Goal: Task Accomplishment & Management: Complete application form

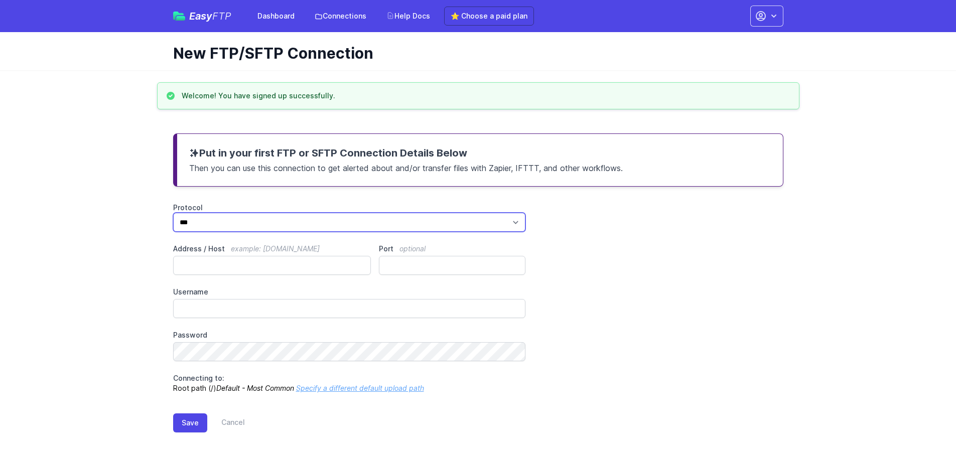
click at [236, 224] on select "*** **** ****" at bounding box center [349, 222] width 353 height 19
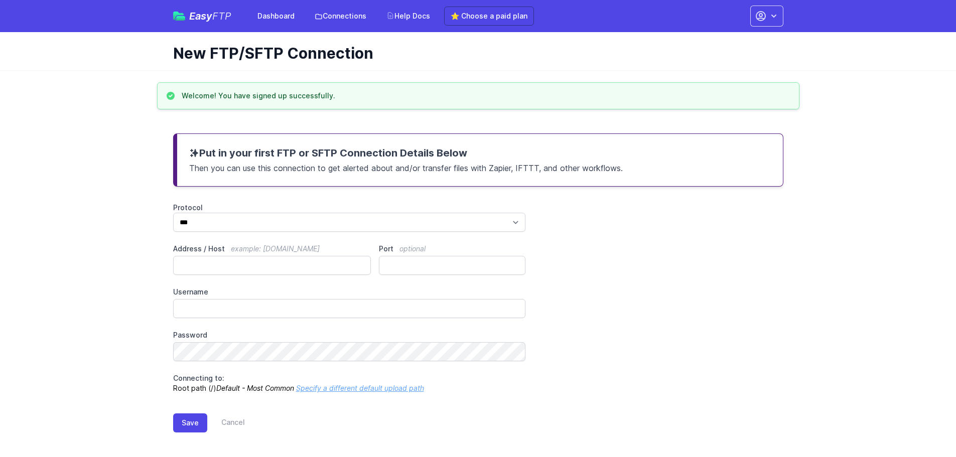
click at [246, 197] on div "Put in your first FTP or SFTP Connection Details Below Then you can use this co…" at bounding box center [478, 290] width 642 height 339
click at [225, 258] on input "Address / Host example: ftp.mydomain.com" at bounding box center [272, 265] width 198 height 19
click at [199, 261] on input "Address / Host example: ftp.mydomain.com" at bounding box center [272, 265] width 198 height 19
type input "**********"
type input "****"
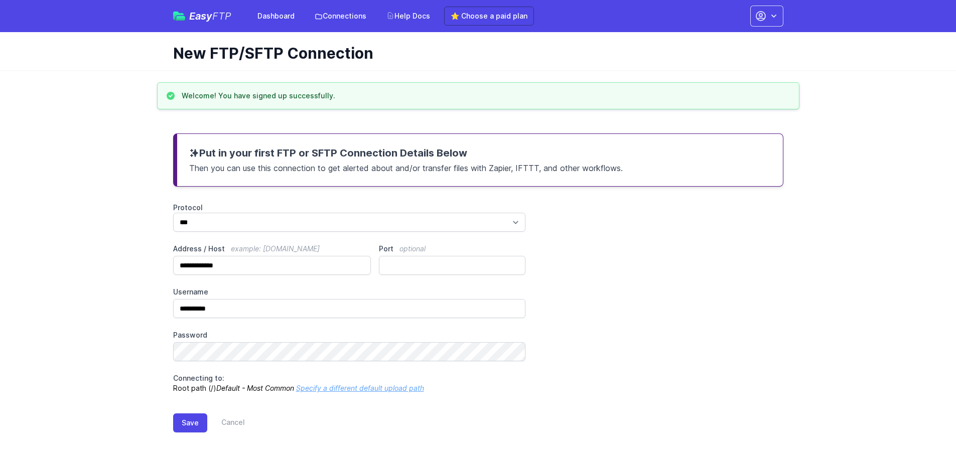
click at [205, 365] on div "**********" at bounding box center [478, 298] width 610 height 191
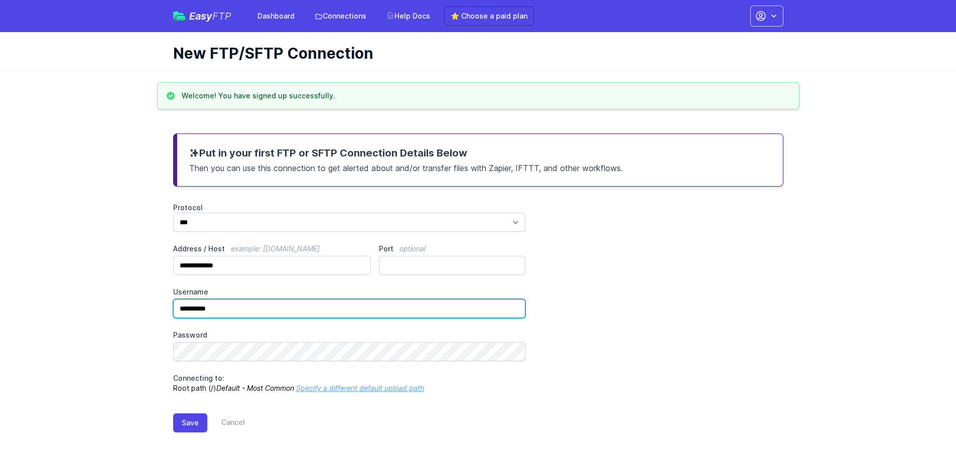
drag, startPoint x: 212, startPoint y: 308, endPoint x: 223, endPoint y: 310, distance: 11.2
click at [223, 310] on input "**********" at bounding box center [349, 308] width 353 height 19
type input "**********"
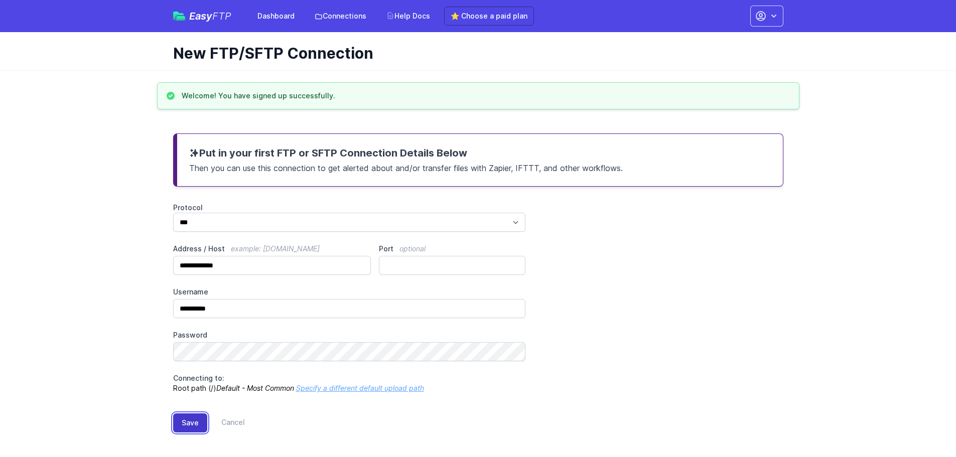
click at [189, 418] on button "Save" at bounding box center [190, 422] width 34 height 19
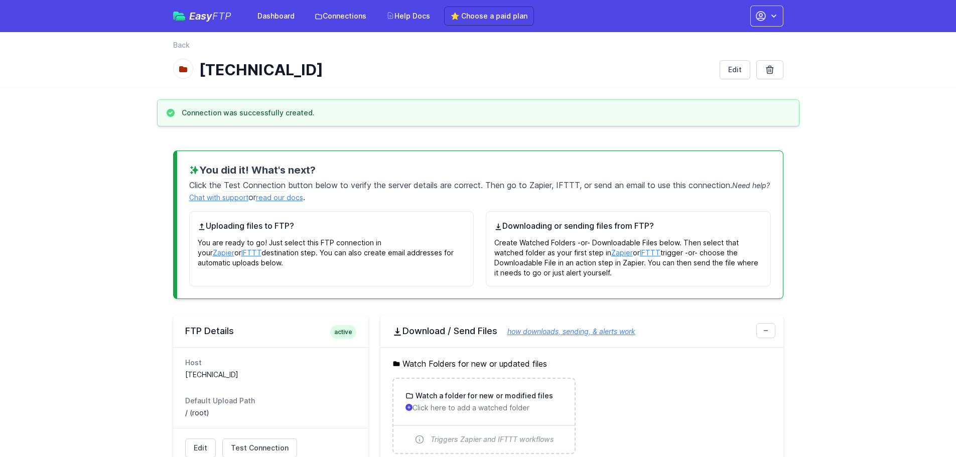
click at [279, 184] on span "Test Connection" at bounding box center [254, 185] width 67 height 13
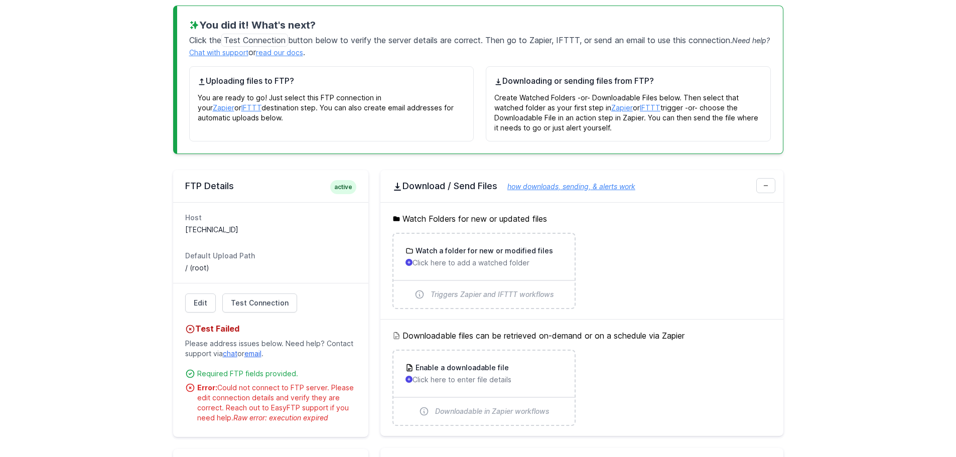
scroll to position [151, 0]
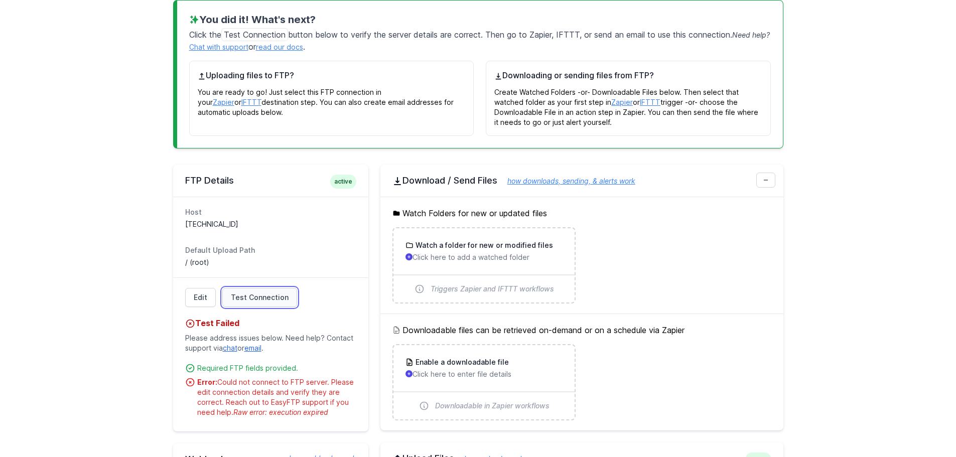
click at [264, 296] on span "Test Connection" at bounding box center [260, 298] width 58 height 10
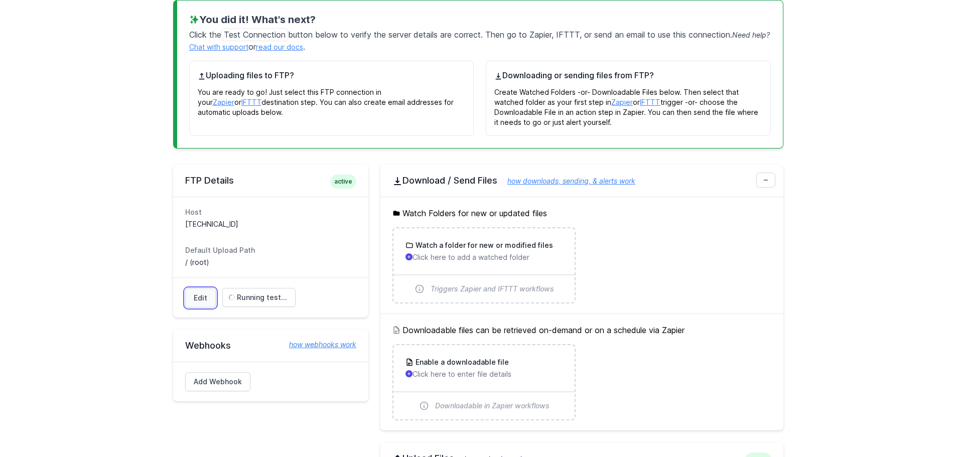
click at [207, 301] on link "Edit" at bounding box center [200, 298] width 31 height 19
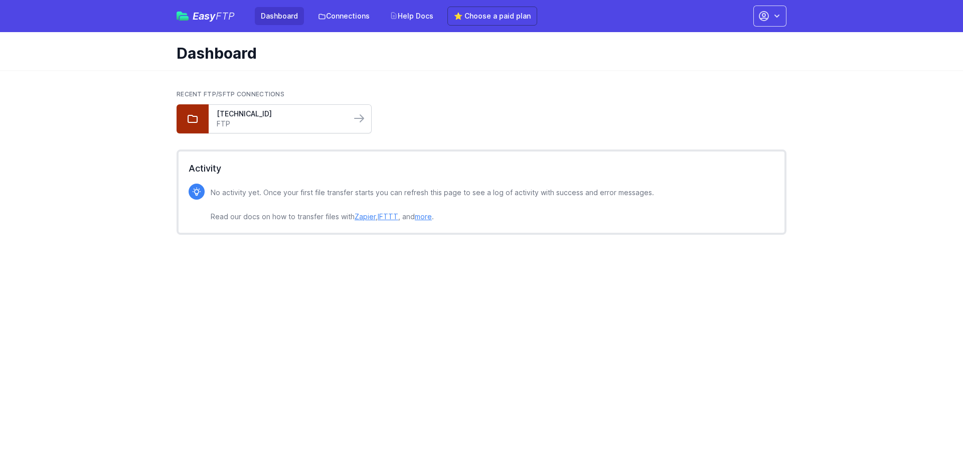
click at [259, 122] on link "FTP" at bounding box center [280, 124] width 126 height 10
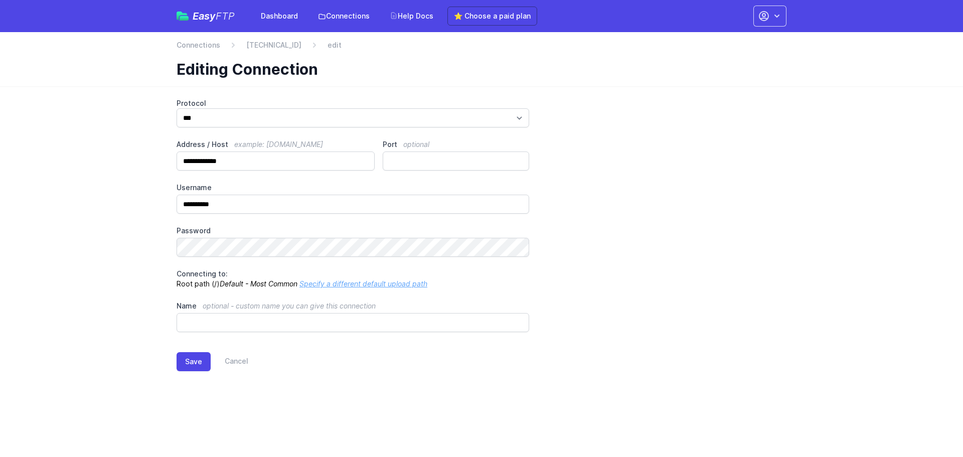
click at [341, 286] on link "Specify a different default upload path" at bounding box center [364, 284] width 128 height 9
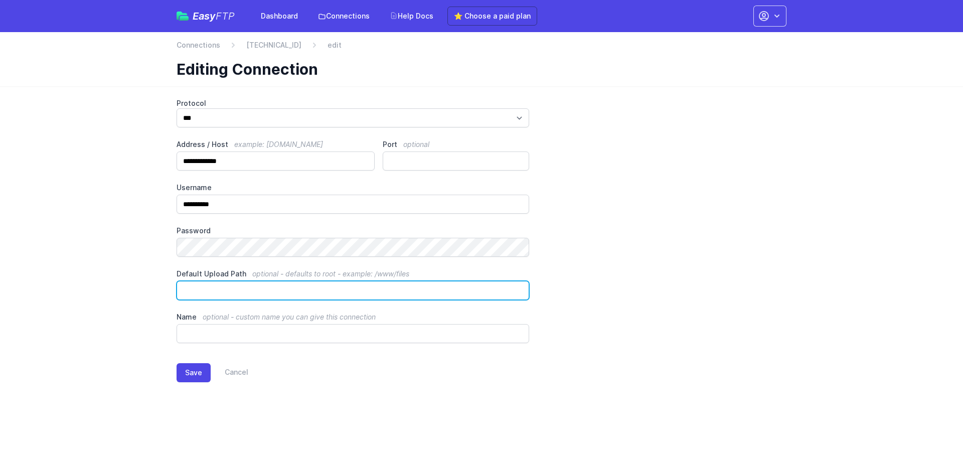
click at [267, 296] on input "Default Upload Path optional - defaults to root - example: /www/files" at bounding box center [353, 290] width 353 height 19
type input "********"
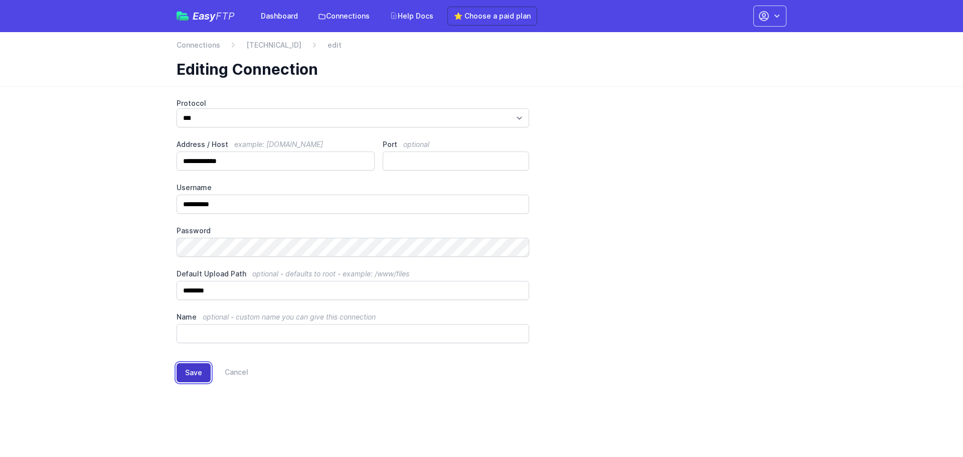
click at [198, 368] on button "Save" at bounding box center [194, 372] width 34 height 19
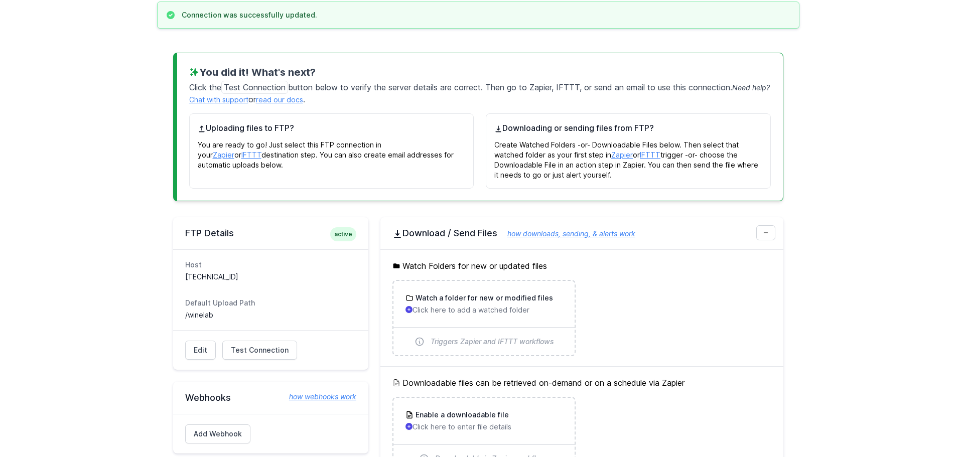
scroll to position [100, 0]
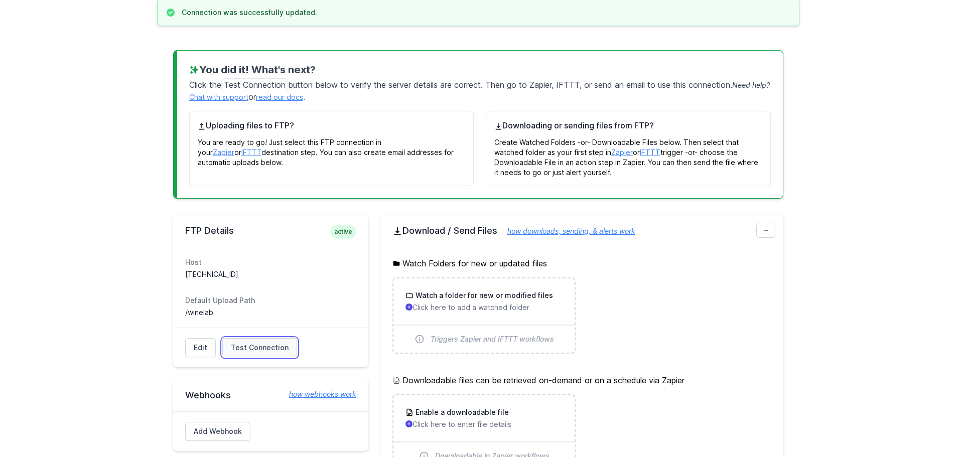
click at [262, 350] on span "Test Connection" at bounding box center [260, 348] width 58 height 10
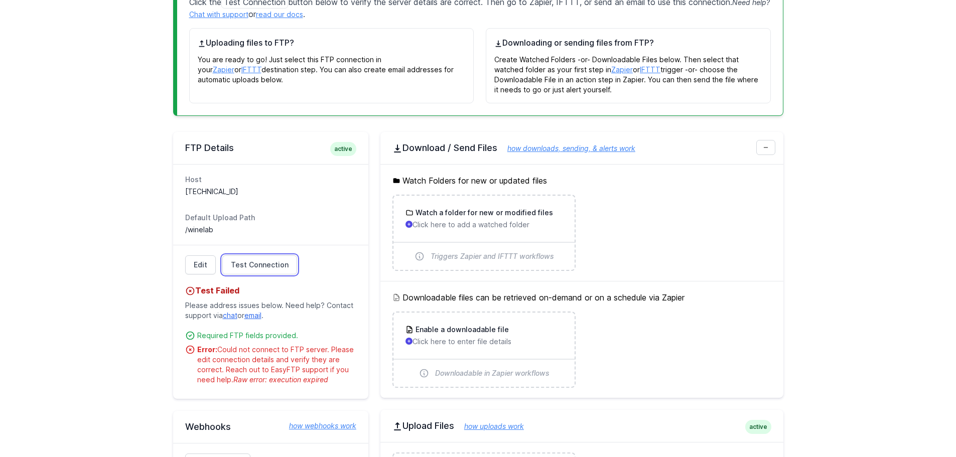
scroll to position [201, 0]
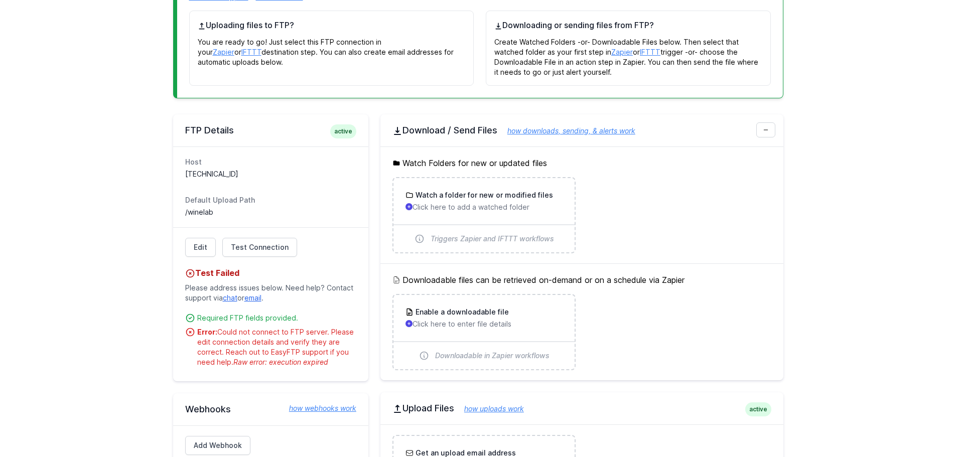
click at [124, 298] on main "Connection was successfully updated. You did it! What's next? Click the Test Co…" at bounding box center [478, 255] width 956 height 712
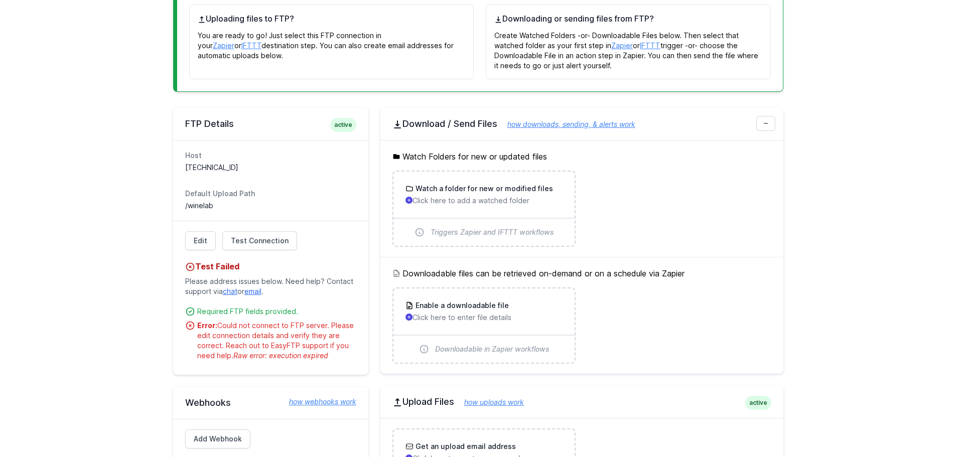
scroll to position [151, 0]
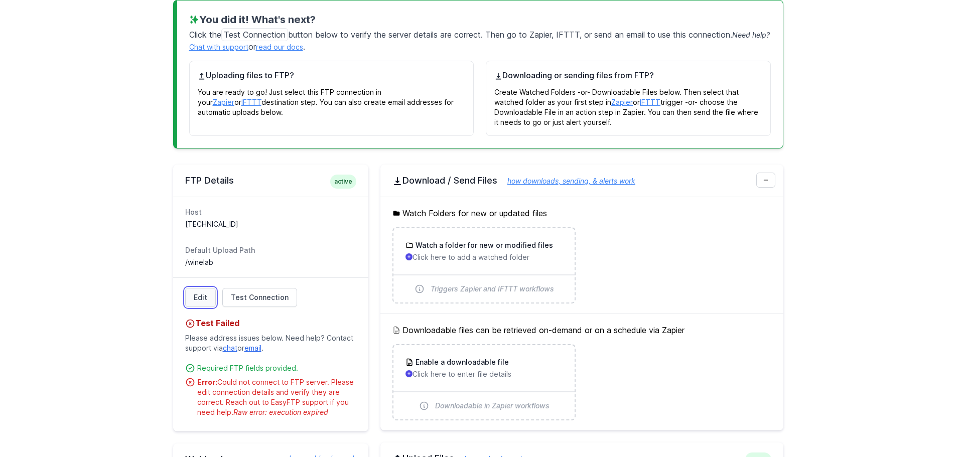
click at [204, 305] on link "Edit" at bounding box center [200, 297] width 31 height 19
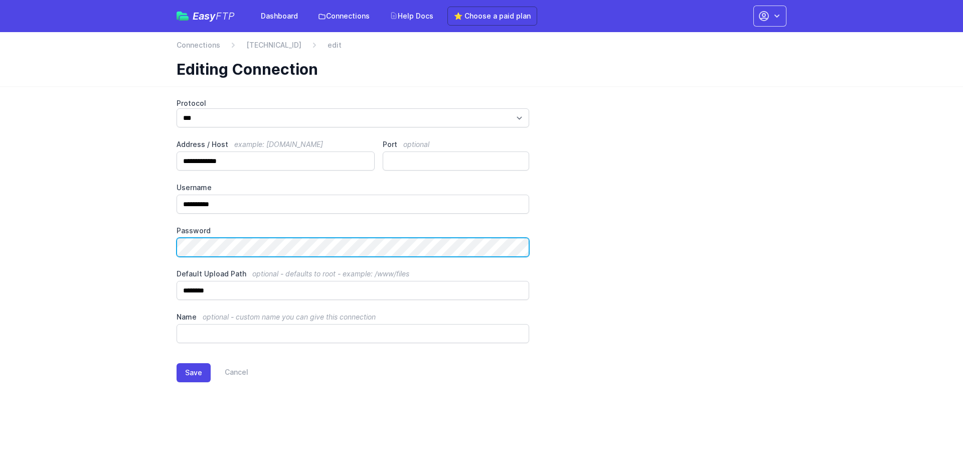
click at [165, 245] on div "**********" at bounding box center [482, 248] width 642 height 324
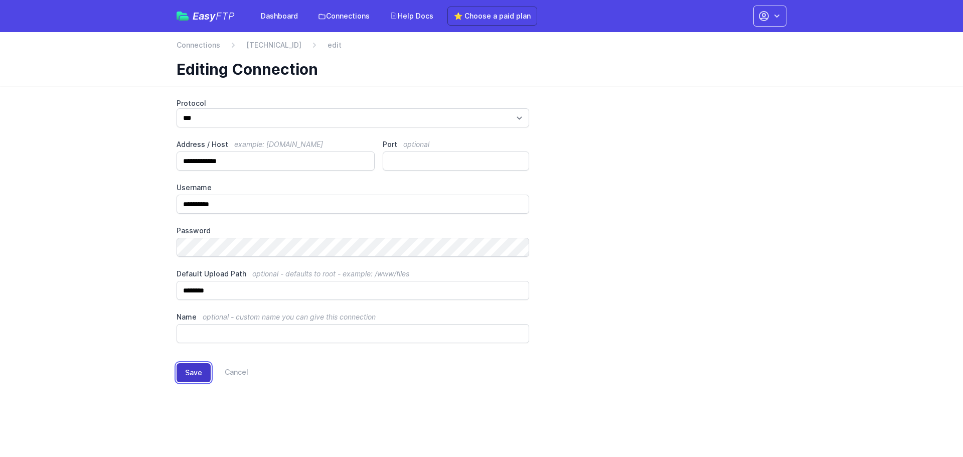
click at [196, 373] on button "Save" at bounding box center [194, 372] width 34 height 19
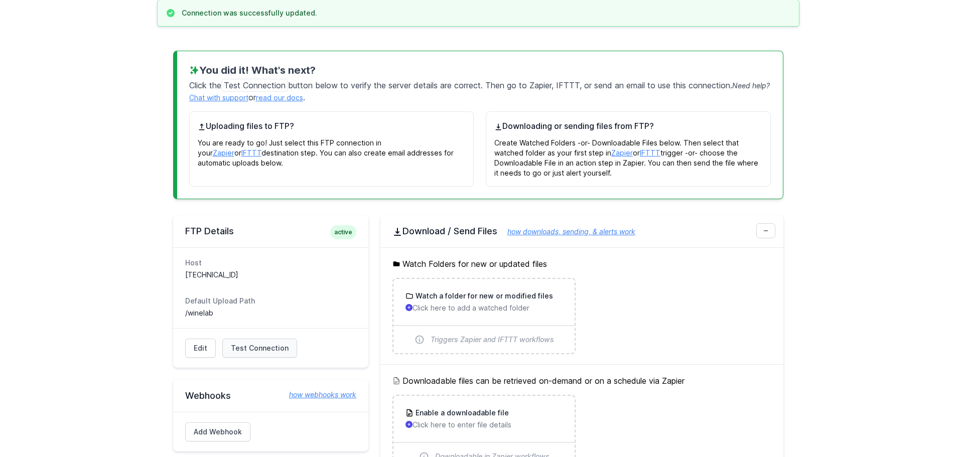
scroll to position [100, 0]
click at [242, 350] on span "Test Connection" at bounding box center [260, 348] width 58 height 10
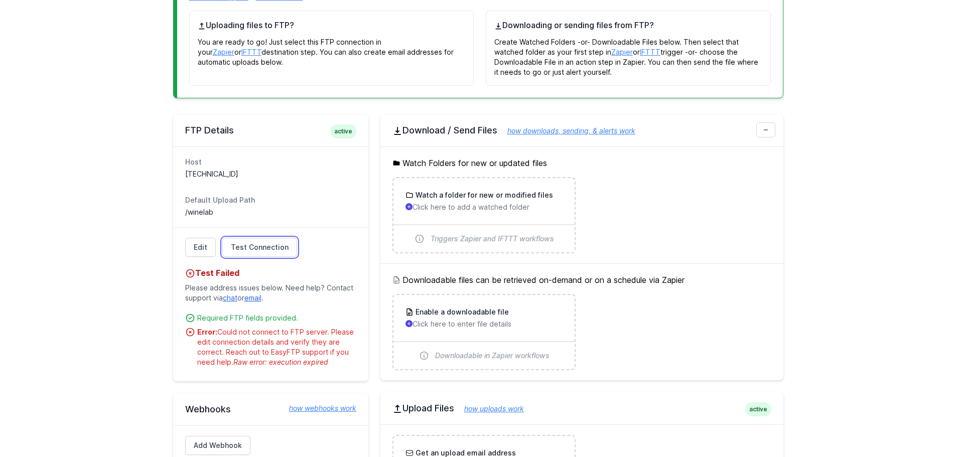
scroll to position [151, 0]
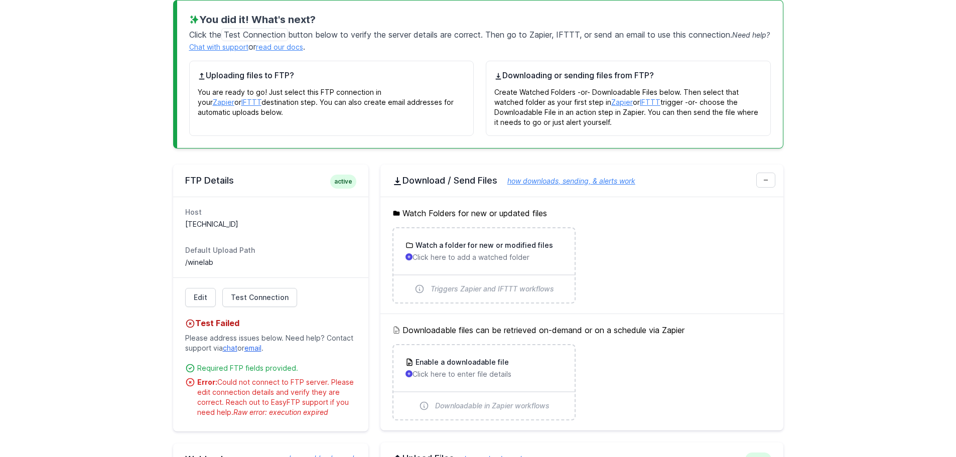
drag, startPoint x: 234, startPoint y: 411, endPoint x: 328, endPoint y: 412, distance: 93.8
click at [328, 412] on span "Raw error: execution expired" at bounding box center [280, 412] width 95 height 9
copy span "Raw error: execution expired"
click at [797, 291] on div "You did it! What's next? Click the Test Connection button below to verify the s…" at bounding box center [478, 324] width 642 height 673
click at [264, 296] on span "Test Connection" at bounding box center [260, 298] width 58 height 10
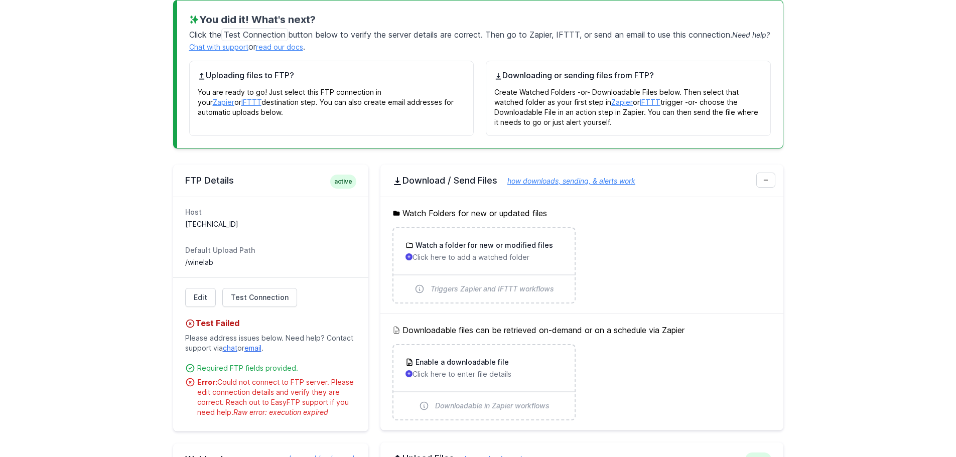
click at [81, 161] on main "Connection was successfully updated. You did it! What's next? Click the Test Co…" at bounding box center [478, 305] width 956 height 712
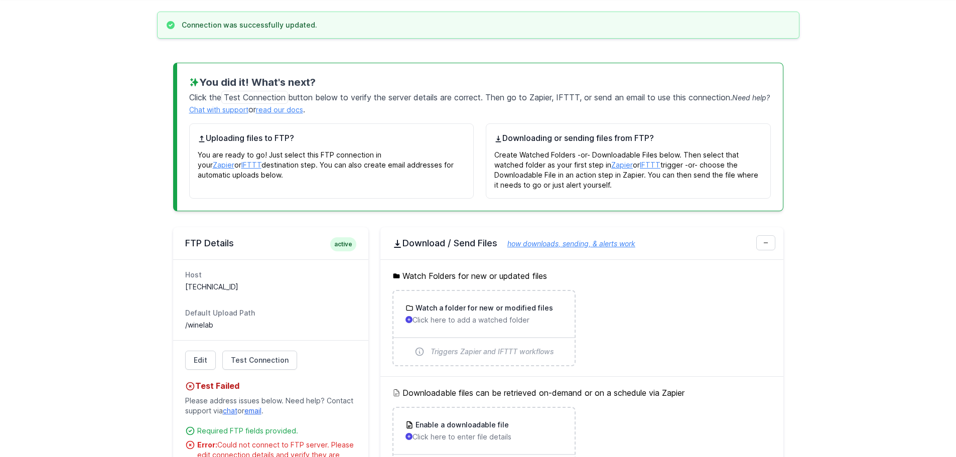
scroll to position [0, 0]
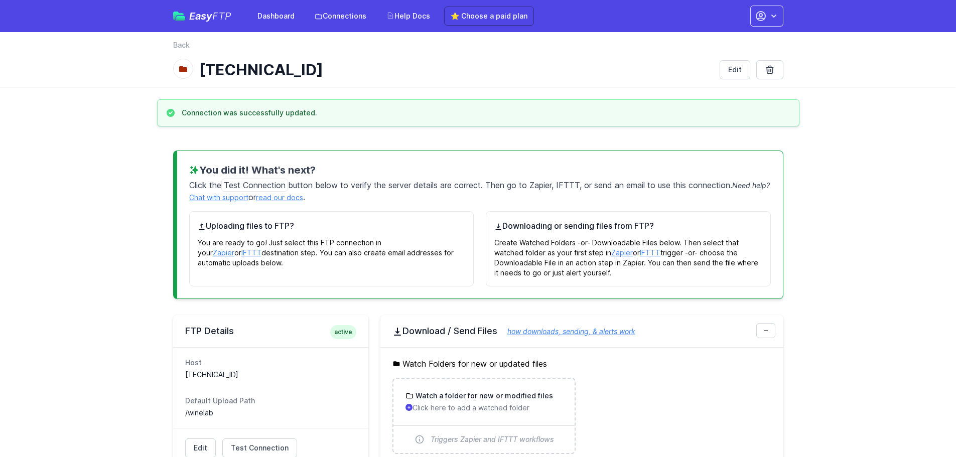
click at [82, 161] on main "Connection was successfully updated. You did it! What's next? Click the Test Co…" at bounding box center [478, 455] width 956 height 712
click at [152, 151] on main "Connection was successfully updated. You did it! What's next? Click the Test Co…" at bounding box center [478, 455] width 956 height 712
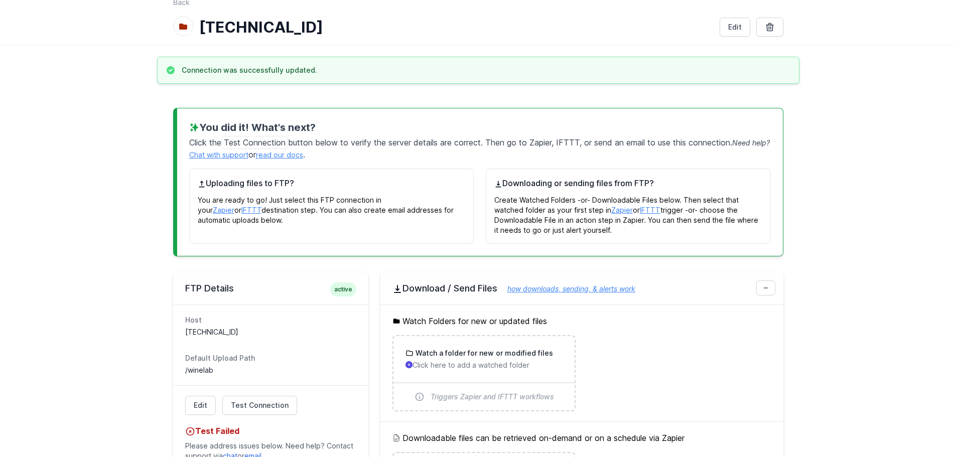
scroll to position [100, 0]
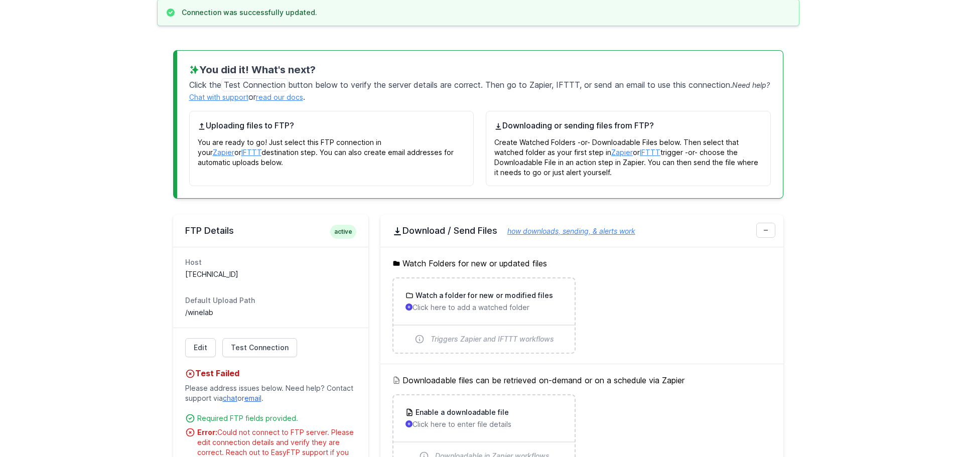
click at [158, 151] on div "You did it! What's next? Click the Test Connection button below to verify the s…" at bounding box center [478, 374] width 642 height 673
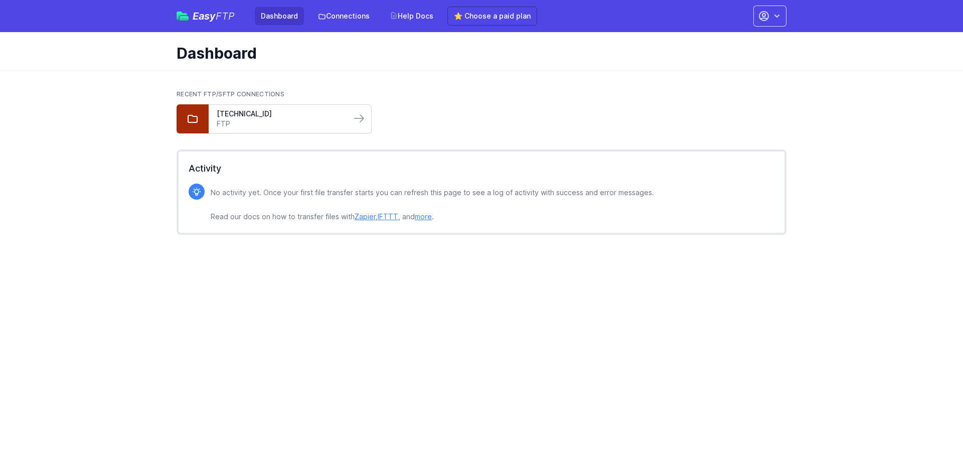
click at [290, 124] on link "FTP" at bounding box center [280, 124] width 126 height 10
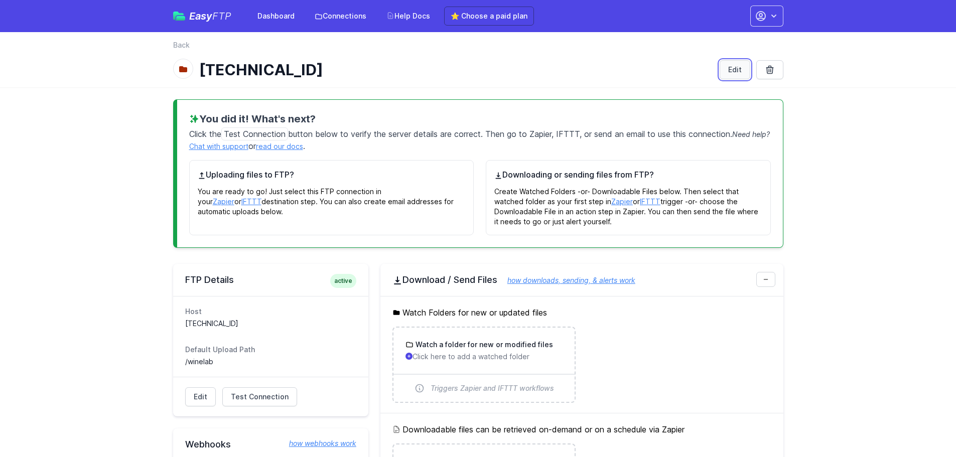
click at [740, 65] on link "Edit" at bounding box center [735, 69] width 31 height 19
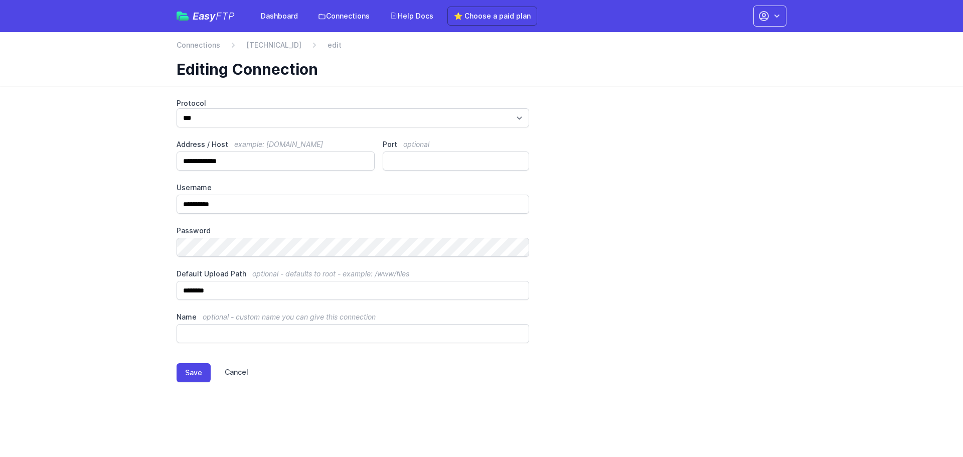
click at [229, 370] on link "Cancel" at bounding box center [230, 372] width 38 height 19
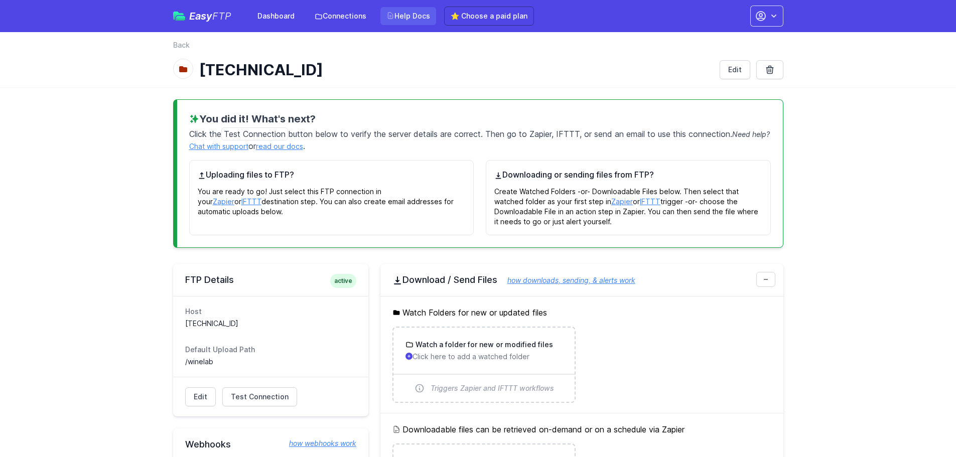
click at [396, 14] on link "Help Docs" at bounding box center [408, 16] width 56 height 18
click at [447, 14] on link "⭐ Choose a paid plan" at bounding box center [489, 16] width 90 height 19
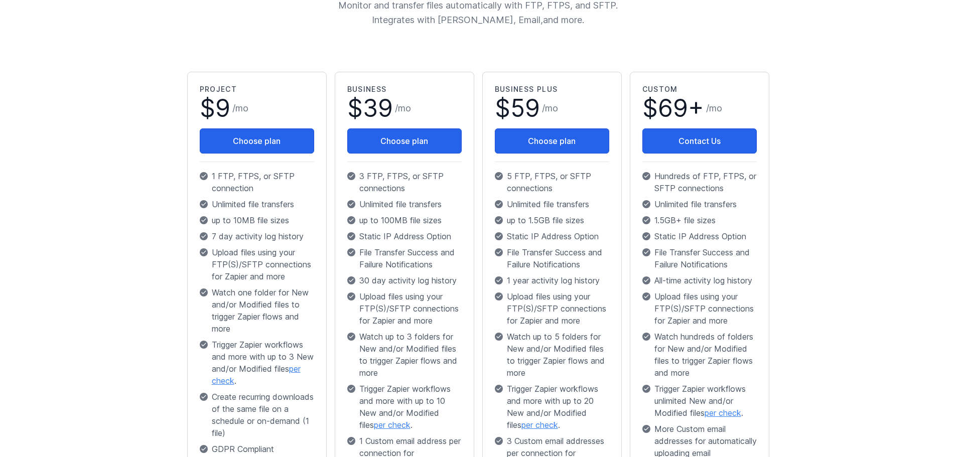
scroll to position [151, 0]
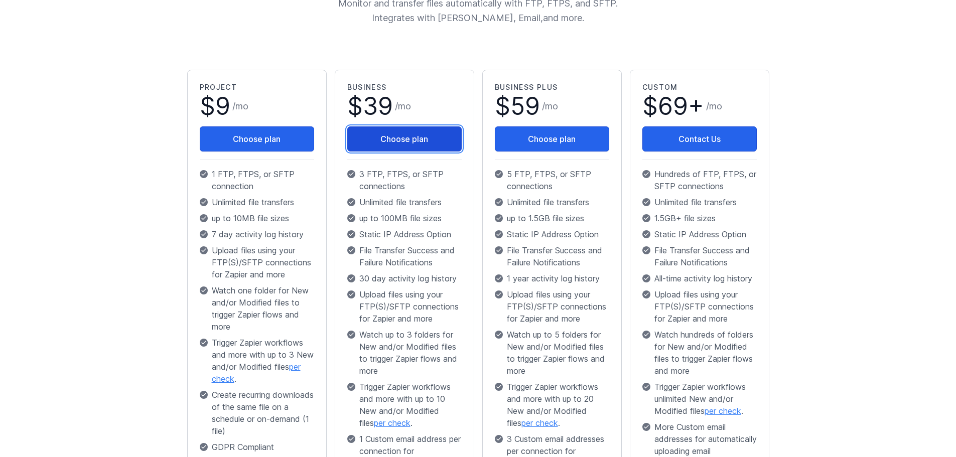
click at [410, 148] on button "Choose plan" at bounding box center [404, 138] width 114 height 25
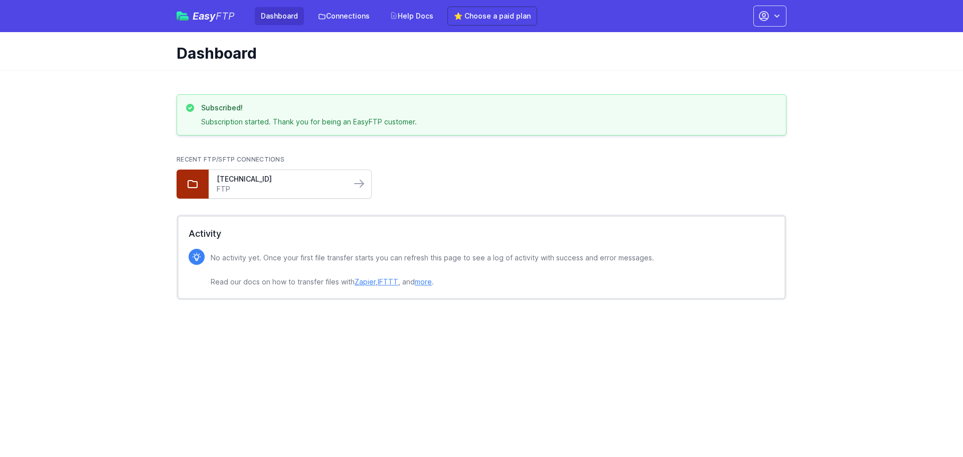
click at [250, 189] on link "FTP" at bounding box center [280, 189] width 126 height 10
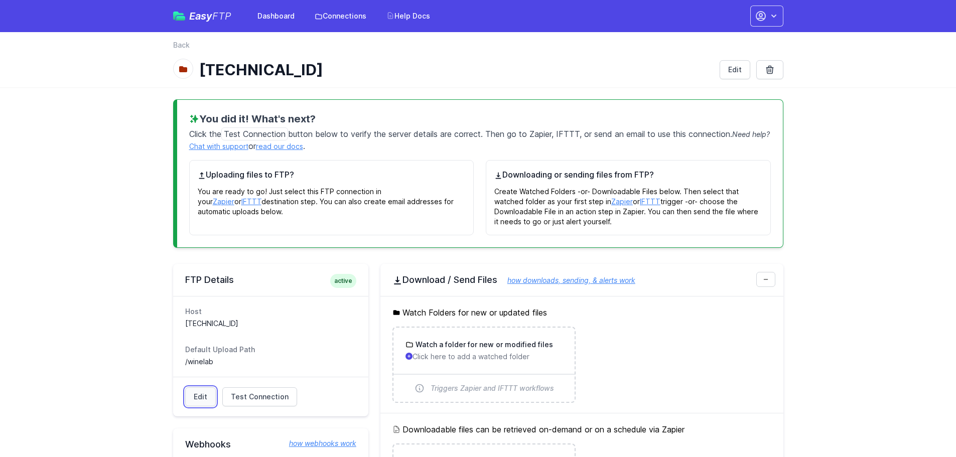
click at [211, 397] on link "Edit" at bounding box center [200, 396] width 31 height 19
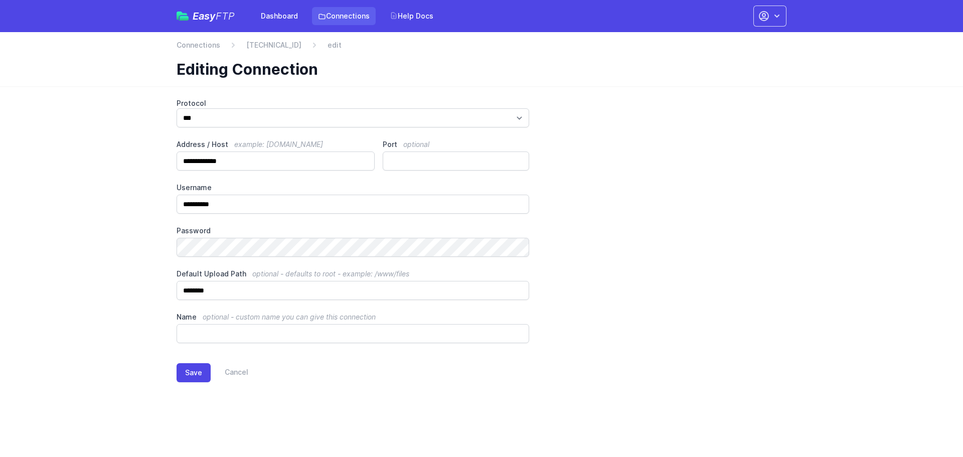
click at [347, 15] on link "Connections" at bounding box center [344, 16] width 64 height 18
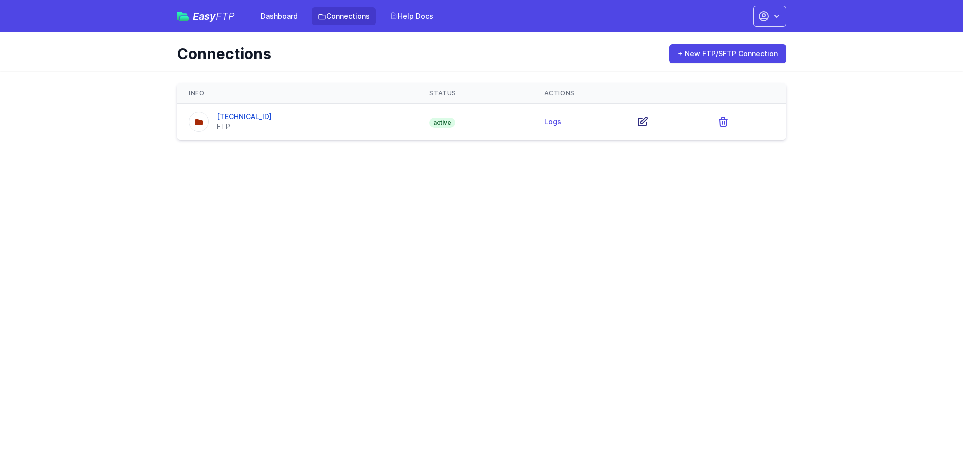
click at [639, 119] on icon at bounding box center [643, 121] width 9 height 9
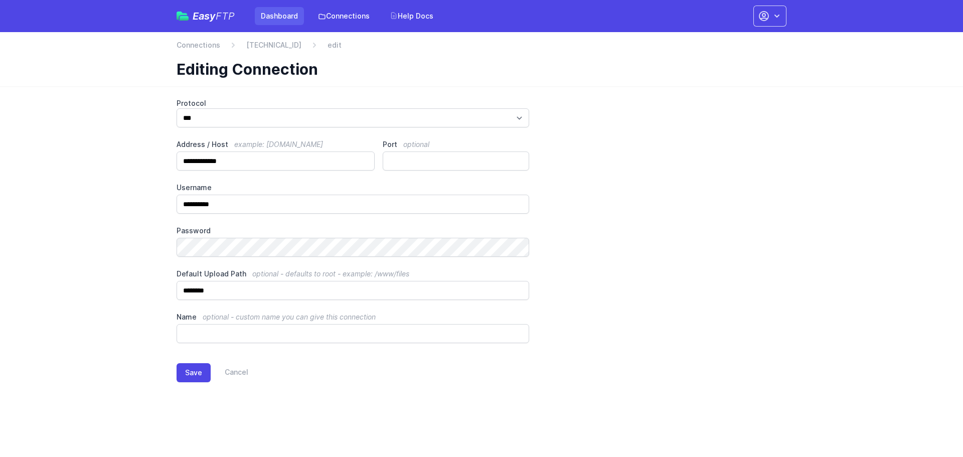
click at [271, 17] on link "Dashboard" at bounding box center [279, 16] width 49 height 18
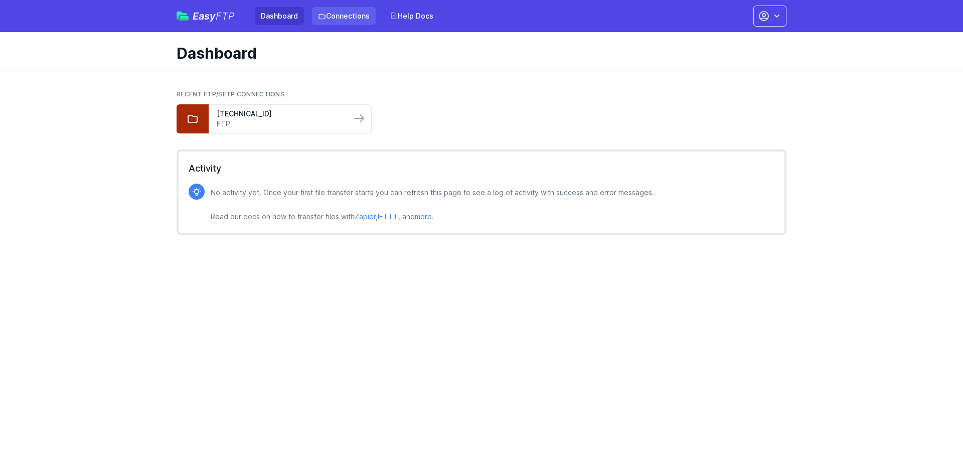
click at [330, 19] on link "Connections" at bounding box center [344, 16] width 64 height 18
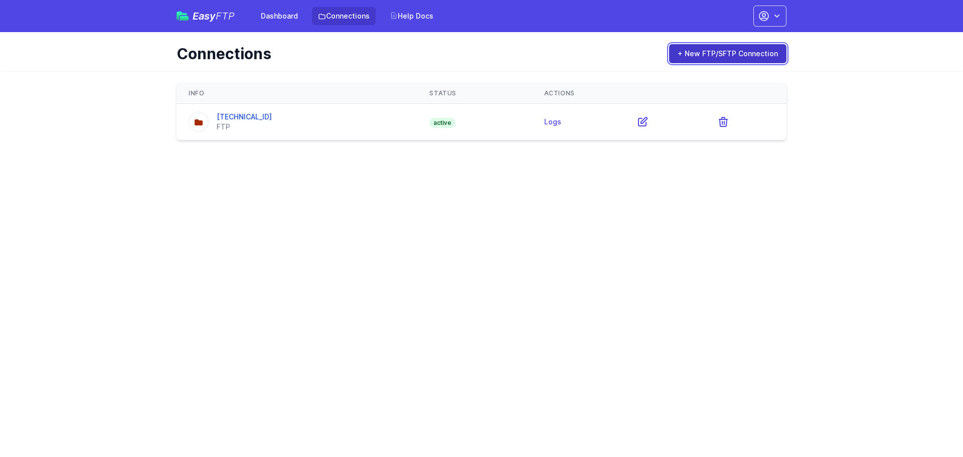
click at [715, 59] on link "+ New FTP/SFTP Connection" at bounding box center [727, 53] width 117 height 19
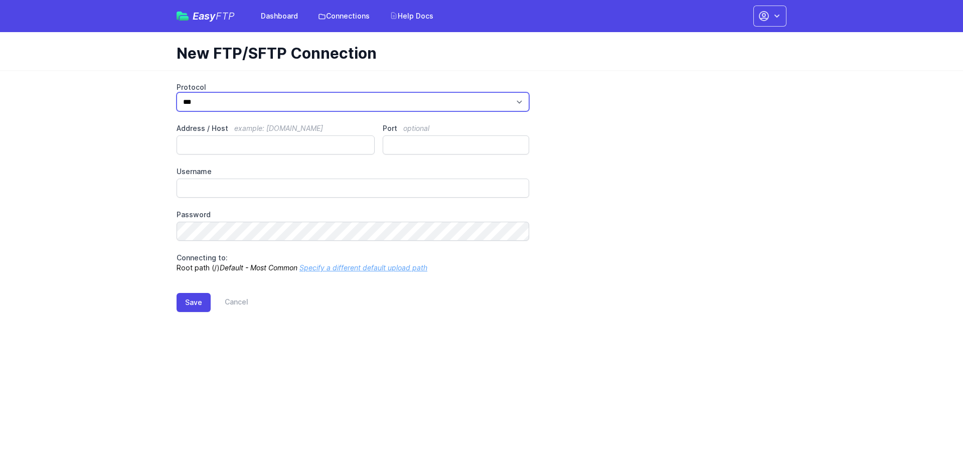
click at [235, 98] on select "*** **** ****" at bounding box center [353, 101] width 353 height 19
select select "****"
click at [177, 92] on select "*** **** ****" at bounding box center [353, 101] width 353 height 19
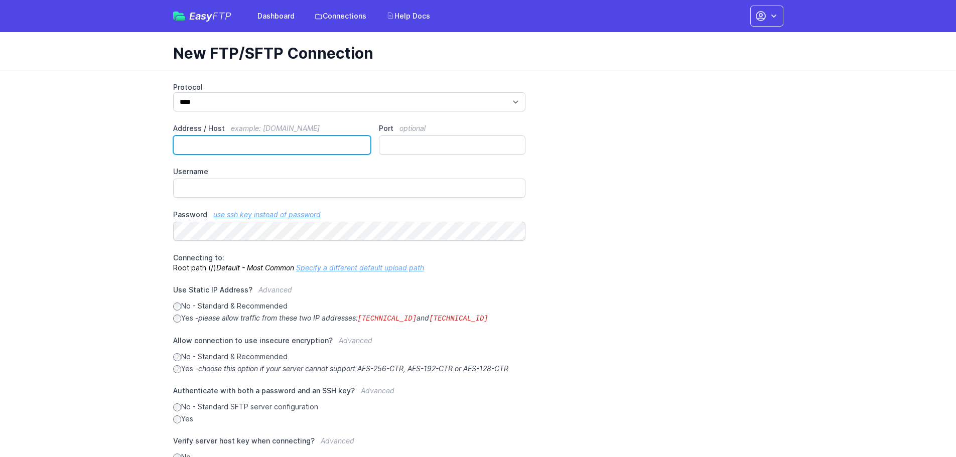
click at [188, 146] on input "Address / Host example: ftp.mydomain.com" at bounding box center [272, 144] width 198 height 19
type input "**********"
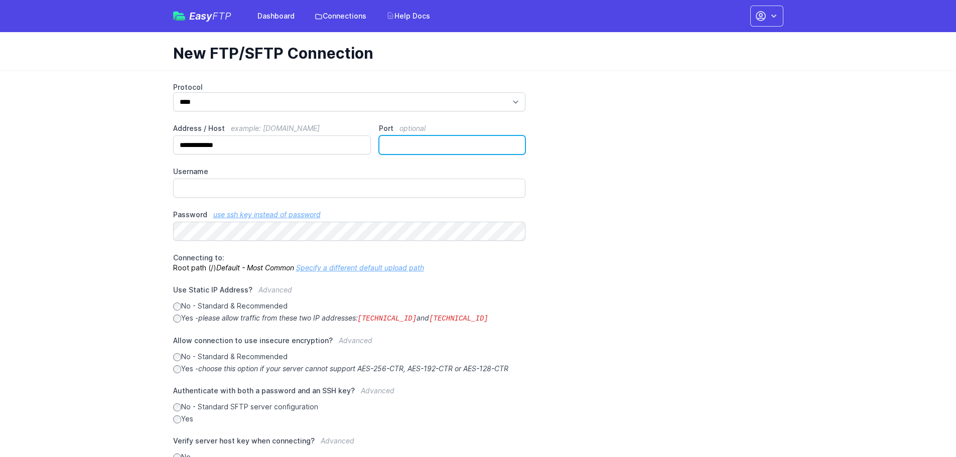
click at [392, 147] on input "Port optional" at bounding box center [452, 144] width 147 height 19
type input "****"
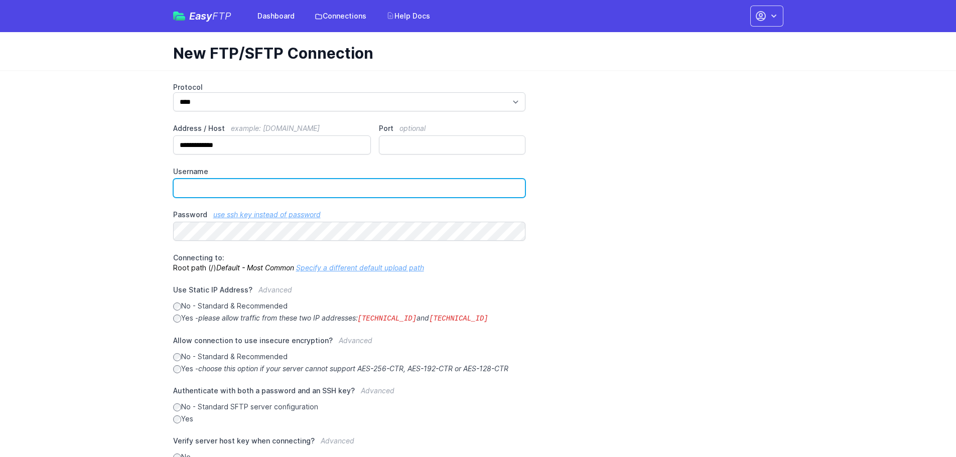
click at [299, 183] on input "Username" at bounding box center [349, 188] width 353 height 19
type input "**********"
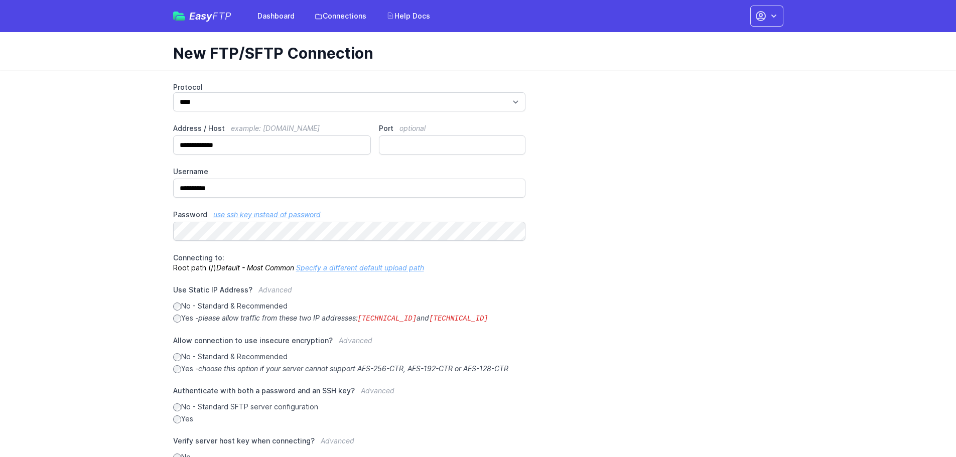
click at [504, 266] on p "Connecting to: Root path (/) Default - Most Common Specify a different default …" at bounding box center [349, 263] width 353 height 20
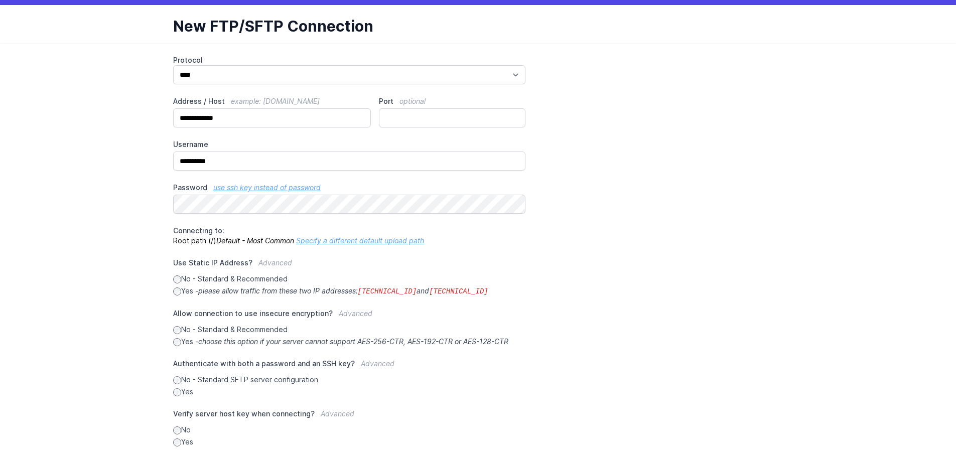
scroll to position [84, 0]
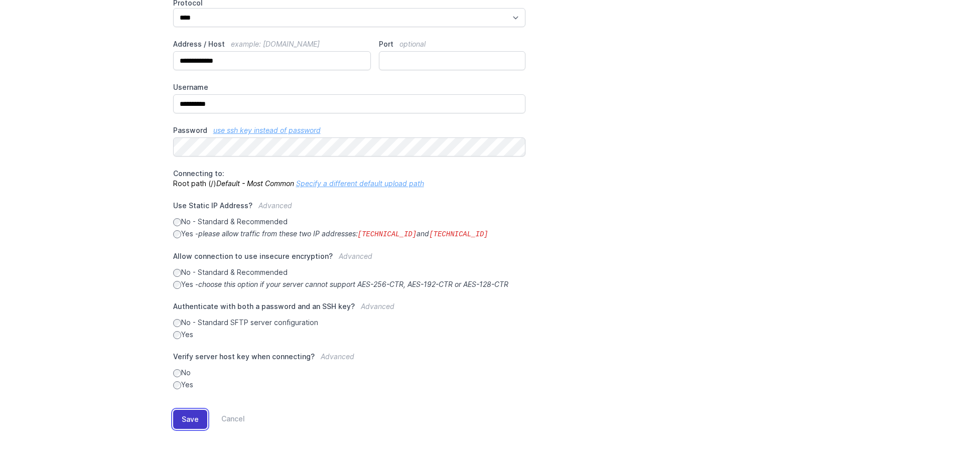
click at [184, 428] on button "Save" at bounding box center [190, 419] width 34 height 19
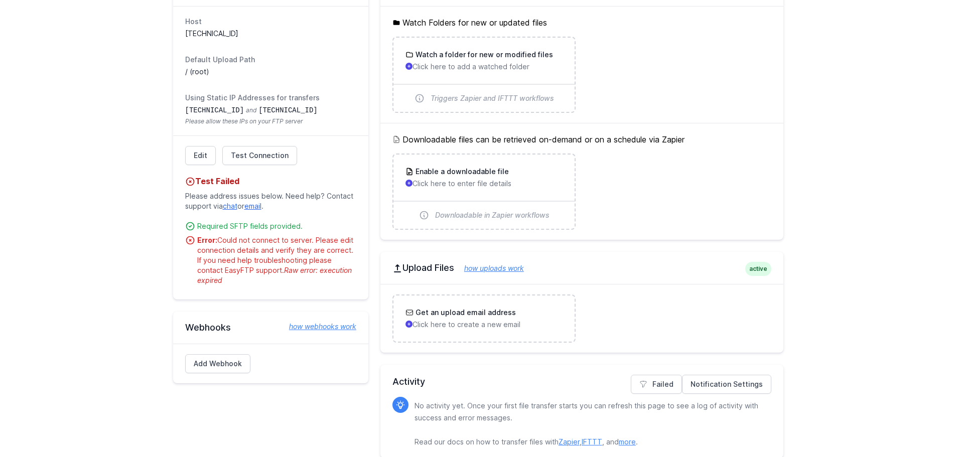
scroll to position [190, 0]
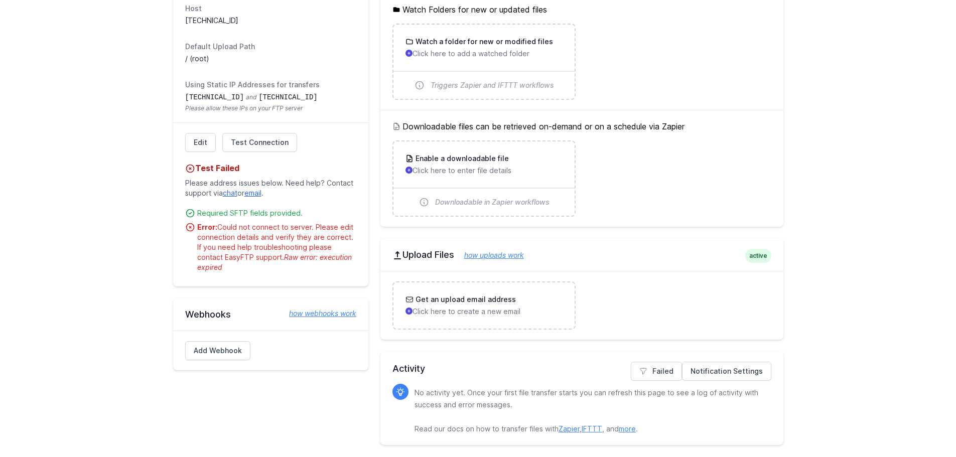
click at [320, 309] on link "how webhooks work" at bounding box center [317, 314] width 77 height 10
click at [185, 96] on code "[TECHNICAL_ID]" at bounding box center [214, 97] width 59 height 8
drag, startPoint x: 185, startPoint y: 84, endPoint x: 310, endPoint y: 110, distance: 127.6
click at [310, 110] on div "Using Static IP Addresses for transfers [TECHNICAL_ID] and [TECHNICAL_ID] Pleas…" at bounding box center [270, 96] width 171 height 33
click at [311, 110] on span "Please allow these IPs on your FTP server" at bounding box center [270, 108] width 171 height 8
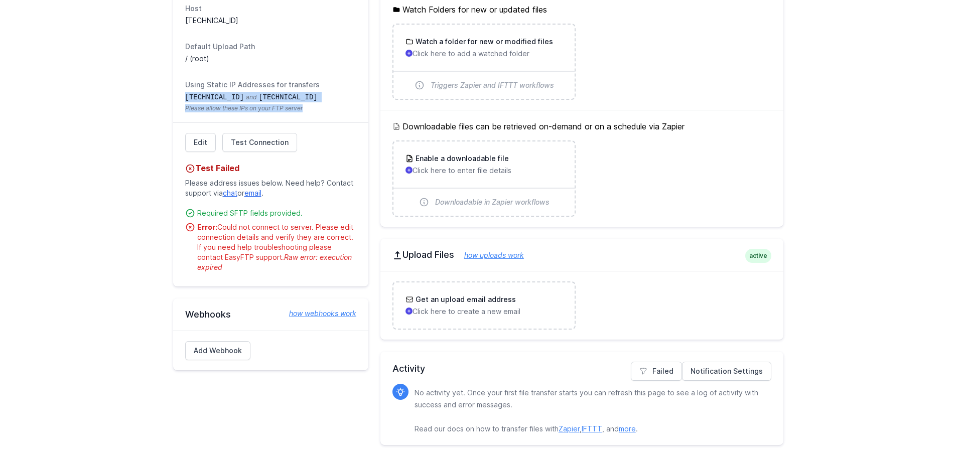
drag, startPoint x: 185, startPoint y: 98, endPoint x: 307, endPoint y: 109, distance: 122.5
click at [307, 109] on dd "[TECHNICAL_ID] and [TECHNICAL_ID] Please allow these IPs on your FTP server" at bounding box center [270, 102] width 171 height 21
copy dd "[TECHNICAL_ID] and [TECHNICAL_ID] Please allow these IPs on your FTP server"
click at [789, 99] on div "SFTP Details active Host [TECHNICAL_ID] Default Upload Path / (root) Using Stat…" at bounding box center [478, 203] width 642 height 508
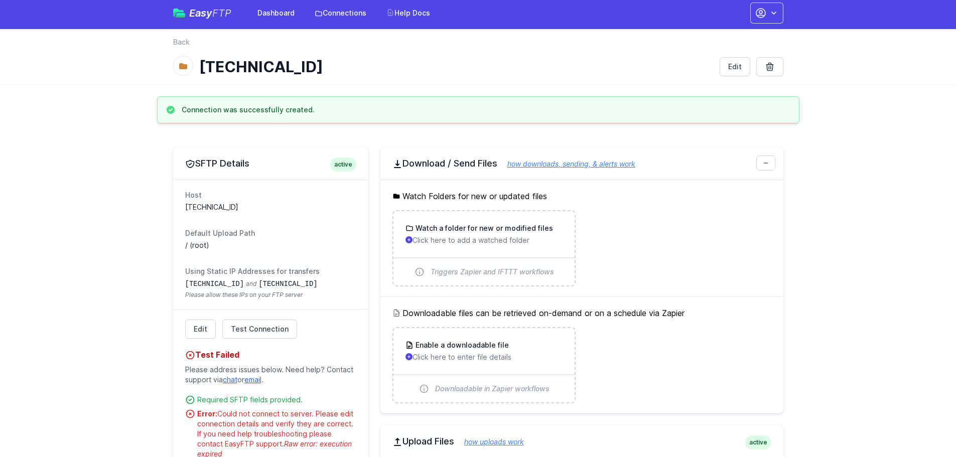
scroll to position [0, 0]
